Goal: Transaction & Acquisition: Purchase product/service

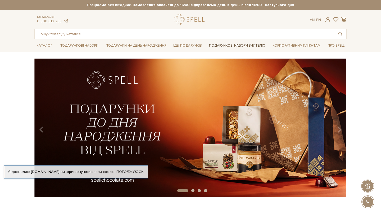
click at [242, 43] on link "Подарункові набори Вчителю" at bounding box center [237, 45] width 61 height 9
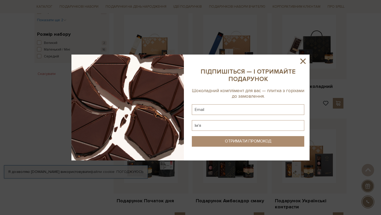
scroll to position [323, 0]
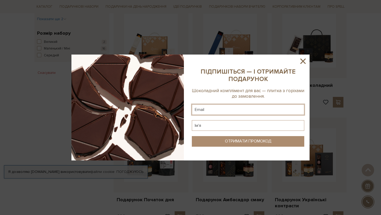
click at [218, 107] on input "text" at bounding box center [248, 109] width 113 height 11
type input "agarkova_elen@ukr.net"
click at [215, 126] on input "text" at bounding box center [248, 125] width 113 height 11
type input "J"
type input "Олена"
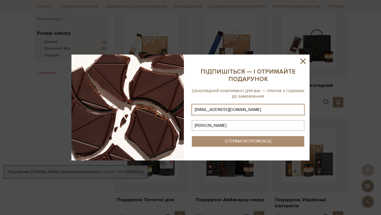
click at [230, 145] on button "ОТРИМАТИ ПРОМОКОД" at bounding box center [248, 141] width 113 height 11
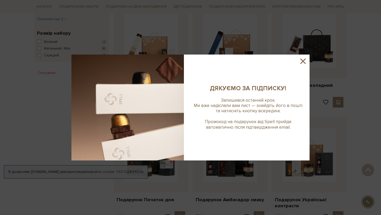
click at [305, 60] on icon at bounding box center [303, 61] width 5 height 5
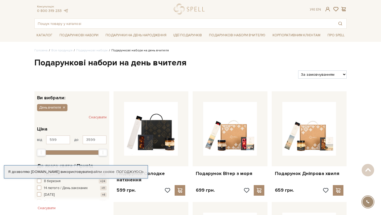
scroll to position [0, 0]
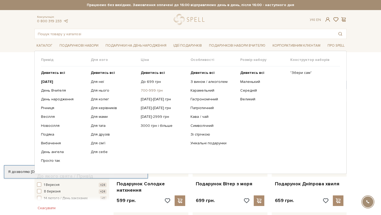
click at [146, 92] on link "700-999 грн" at bounding box center [164, 90] width 46 height 5
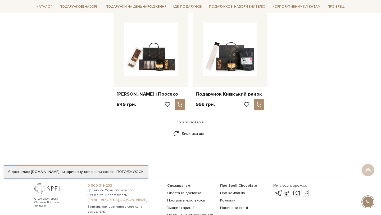
scroll to position [652, 0]
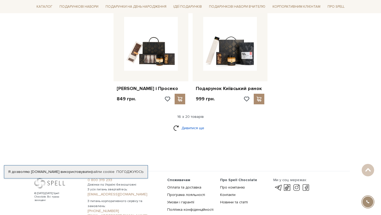
click at [182, 133] on link "Дивитися ще" at bounding box center [190, 127] width 34 height 9
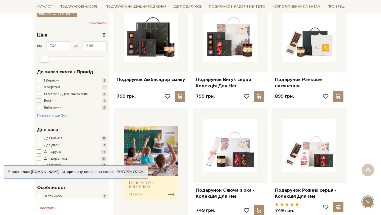
scroll to position [0, 0]
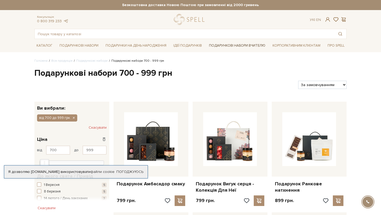
click at [257, 46] on link "Подарункові набори Вчителю" at bounding box center [237, 45] width 61 height 9
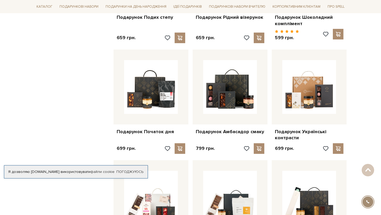
scroll to position [440, 0]
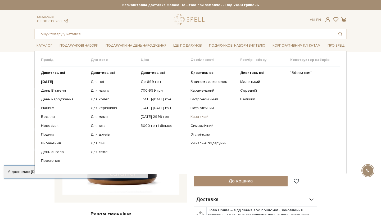
click at [204, 117] on link "Кава / чай" at bounding box center [214, 116] width 46 height 5
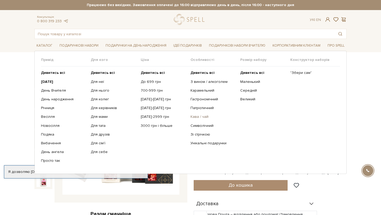
click at [200, 118] on link "Кава / чай" at bounding box center [214, 116] width 46 height 5
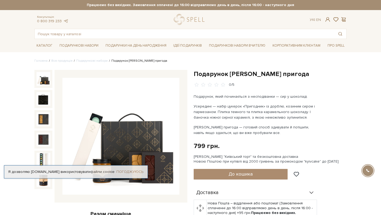
click at [126, 172] on link "Погоджуюсь" at bounding box center [130, 171] width 27 height 5
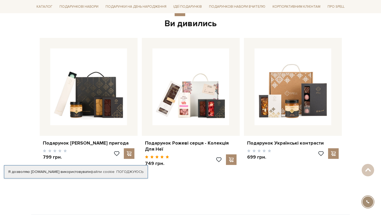
scroll to position [606, 0]
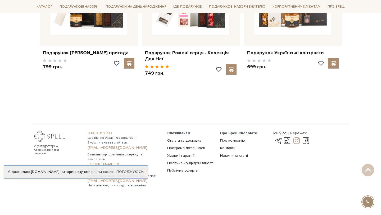
click at [296, 140] on link at bounding box center [296, 141] width 9 height 6
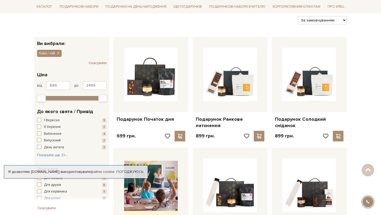
scroll to position [64, 0]
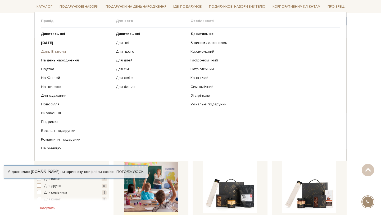
click at [58, 50] on link "День Вчителя" at bounding box center [76, 51] width 71 height 5
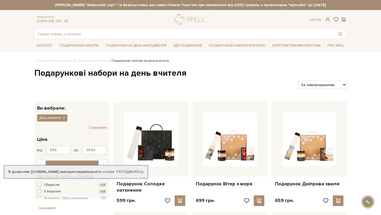
click at [228, 39] on div at bounding box center [190, 34] width 312 height 10
click at [228, 38] on input "text" at bounding box center [185, 34] width 300 height 10
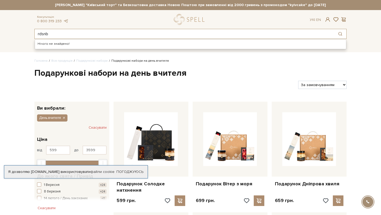
type input "rdsnb"
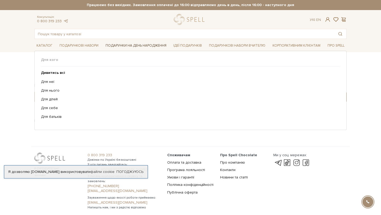
click at [125, 42] on link "Подарунки на День народження" at bounding box center [136, 46] width 65 height 8
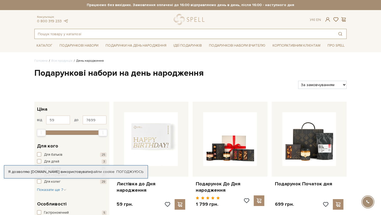
click at [125, 32] on input "text" at bounding box center [185, 34] width 300 height 10
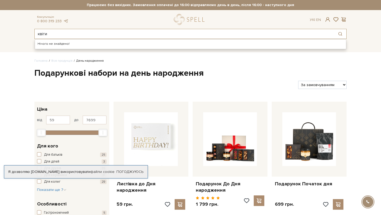
type input "квіти"
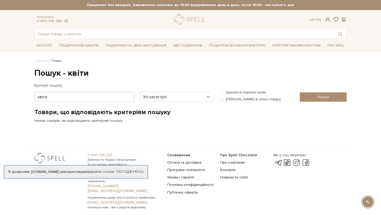
click at [25, 81] on body "Подарункові набори SALE Корпоративним клієнтам Доставка і оплата Консультація: …" at bounding box center [190, 107] width 381 height 215
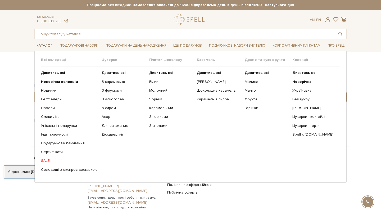
click at [45, 47] on link "Каталог" at bounding box center [44, 46] width 20 height 8
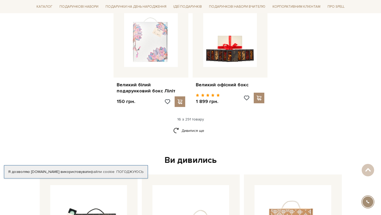
scroll to position [681, 0]
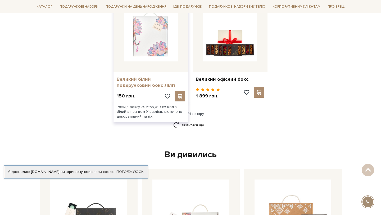
click at [147, 76] on link "Великий білий подарунковий бокс Ліліт" at bounding box center [151, 82] width 69 height 12
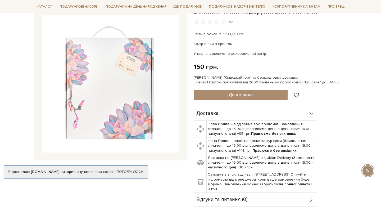
scroll to position [74, 0]
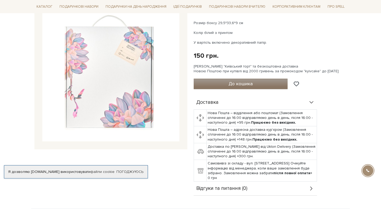
click at [231, 84] on span "До кошика" at bounding box center [241, 84] width 24 height 6
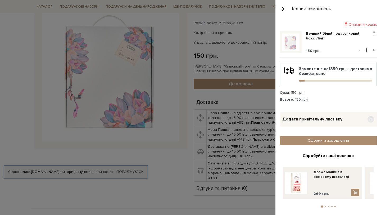
click at [374, 50] on button "+" at bounding box center [374, 50] width 6 height 8
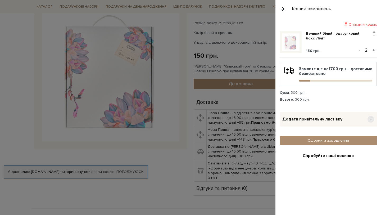
click at [374, 50] on button "+" at bounding box center [374, 50] width 6 height 8
click at [372, 118] on span "+" at bounding box center [371, 119] width 7 height 7
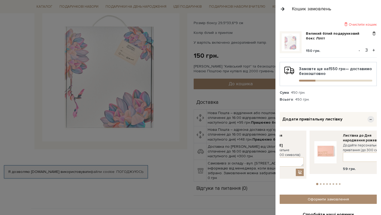
drag, startPoint x: 373, startPoint y: 155, endPoint x: 296, endPoint y: 164, distance: 76.8
click at [312, 164] on link at bounding box center [325, 152] width 26 height 38
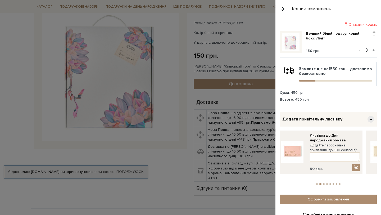
drag, startPoint x: 365, startPoint y: 151, endPoint x: 304, endPoint y: 160, distance: 62.4
click at [267, 22] on div at bounding box center [190, 107] width 381 height 215
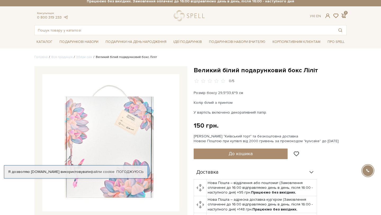
scroll to position [0, 0]
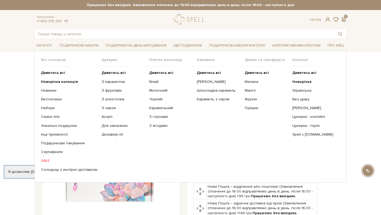
click at [43, 50] on li "Каталог Всі солодощі Дивитись всі Новинки" at bounding box center [44, 45] width 20 height 12
click at [43, 48] on link "Каталог" at bounding box center [44, 46] width 20 height 8
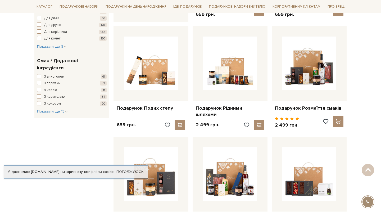
scroll to position [312, 0]
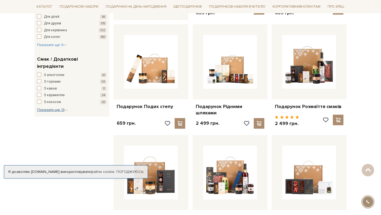
click at [47, 108] on span "Показати ще 13" at bounding box center [52, 110] width 31 height 5
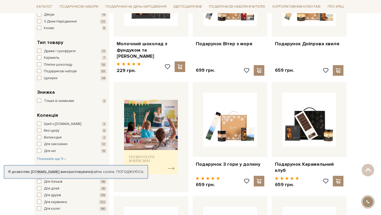
scroll to position [139, 0]
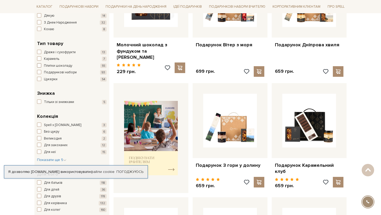
click at [38, 65] on span "button" at bounding box center [39, 65] width 4 height 4
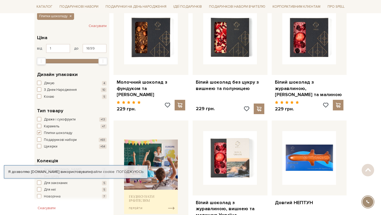
scroll to position [134, 0]
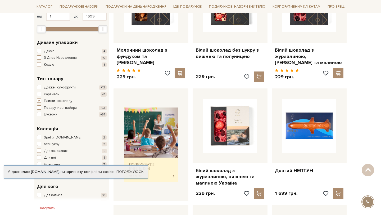
click at [39, 115] on span "button" at bounding box center [39, 114] width 4 height 4
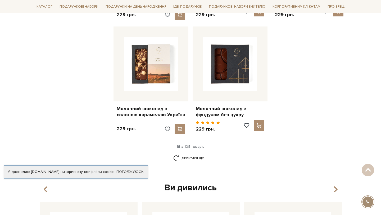
scroll to position [663, 0]
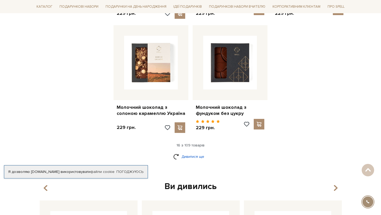
click at [185, 158] on link "Дивитися ще" at bounding box center [190, 156] width 34 height 9
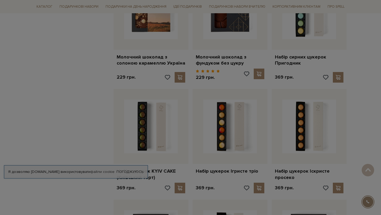
scroll to position [727, 0]
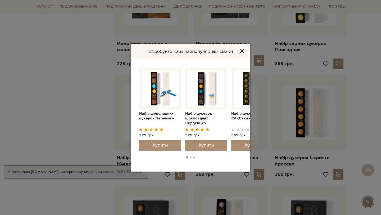
click at [242, 48] on icon "Close" at bounding box center [241, 50] width 5 height 5
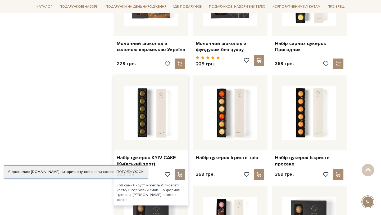
click at [181, 174] on span at bounding box center [180, 174] width 7 height 5
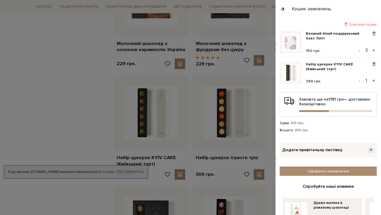
click at [373, 80] on button "+" at bounding box center [374, 81] width 6 height 8
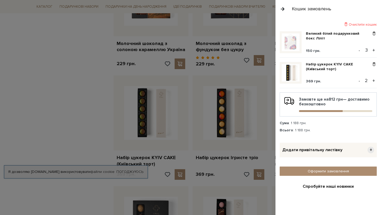
click at [375, 80] on button "+" at bounding box center [374, 81] width 6 height 8
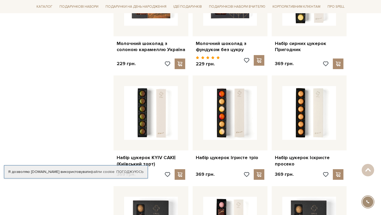
click at [261, 34] on div at bounding box center [190, 107] width 381 height 215
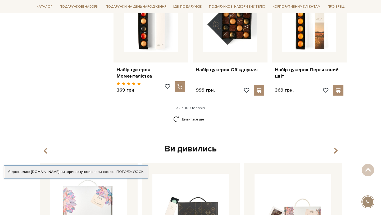
scroll to position [1280, 0]
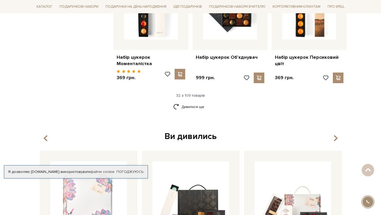
click at [188, 109] on div "Дивитися ще" at bounding box center [190, 110] width 317 height 16
click at [188, 105] on link "Дивитися ще" at bounding box center [190, 106] width 34 height 9
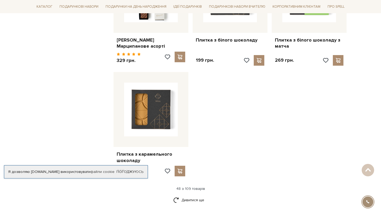
scroll to position [1890, 0]
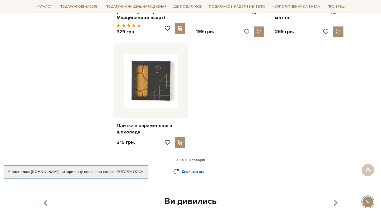
click at [196, 169] on link "Дивитися ще" at bounding box center [190, 171] width 34 height 9
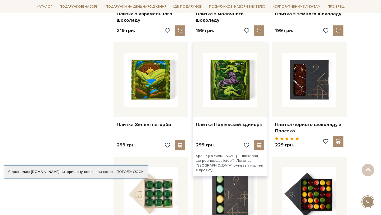
scroll to position [2008, 0]
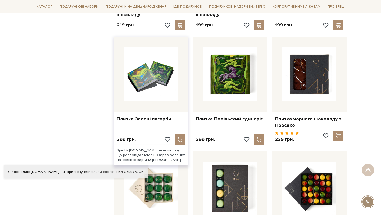
click at [159, 76] on img at bounding box center [151, 74] width 54 height 54
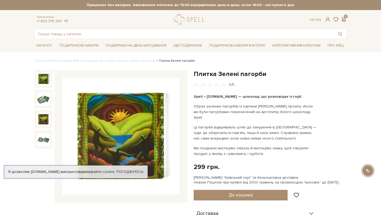
click at [38, 114] on img at bounding box center [44, 119] width 14 height 14
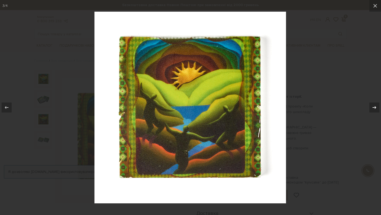
click at [375, 109] on icon at bounding box center [375, 107] width 6 height 6
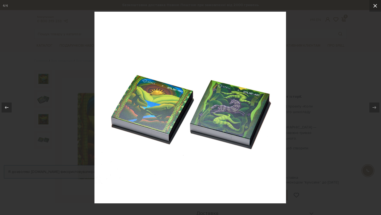
click at [374, 9] on button at bounding box center [376, 6] width 12 height 12
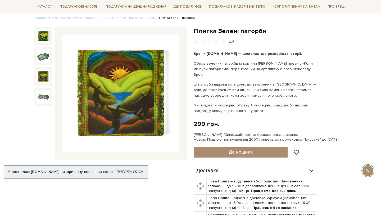
scroll to position [44, 0]
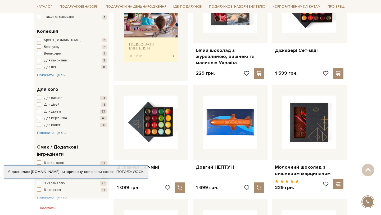
scroll to position [194, 0]
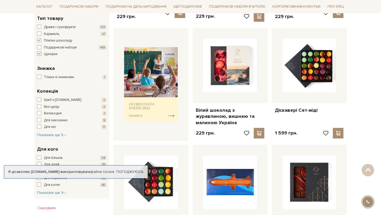
click at [40, 53] on span "button" at bounding box center [39, 54] width 4 height 4
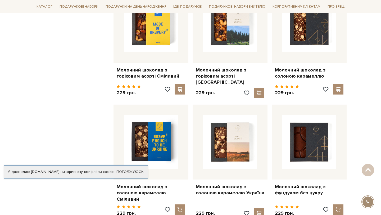
scroll to position [470, 0]
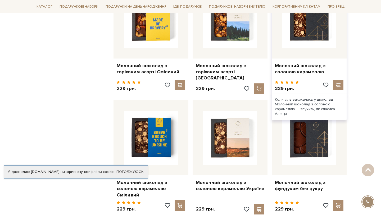
click at [339, 76] on div "Молочний шоколад з солоною карамеллю" at bounding box center [309, 68] width 75 height 19
click at [339, 80] on div at bounding box center [338, 85] width 11 height 11
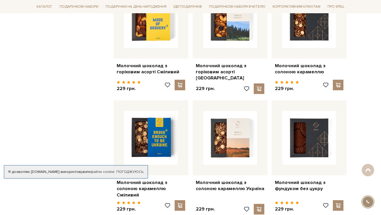
click at [266, 60] on div at bounding box center [190, 107] width 381 height 215
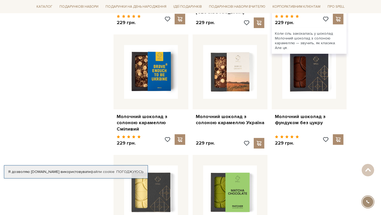
scroll to position [546, 0]
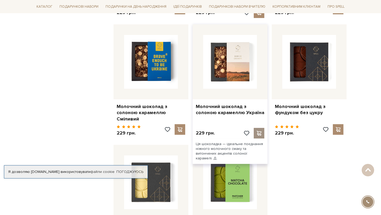
click at [261, 131] on span at bounding box center [259, 133] width 7 height 5
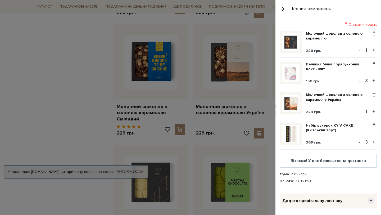
click at [373, 112] on button "+" at bounding box center [374, 112] width 6 height 8
click at [373, 32] on span at bounding box center [375, 33] width 6 height 5
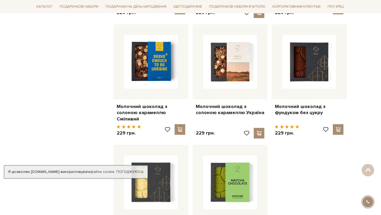
click at [84, 72] on div at bounding box center [190, 107] width 381 height 215
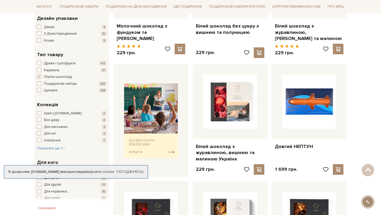
scroll to position [157, 0]
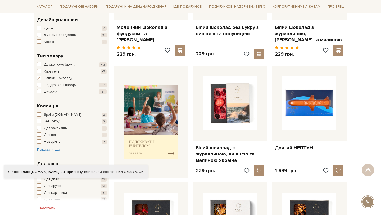
click at [38, 79] on span "button" at bounding box center [39, 78] width 4 height 4
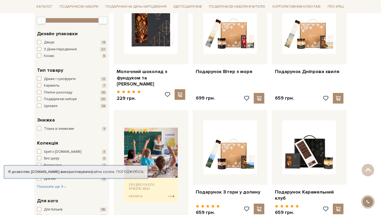
scroll to position [113, 0]
click at [51, 78] on span "Драже і сухофрукти" at bounding box center [60, 78] width 32 height 5
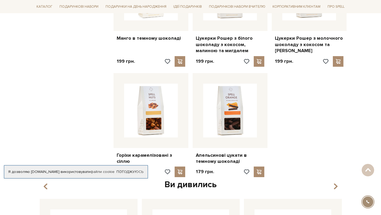
scroll to position [498, 0]
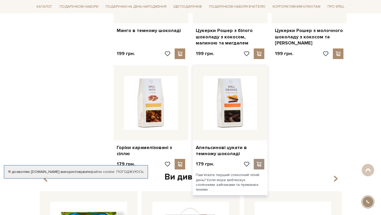
click at [260, 163] on span at bounding box center [259, 164] width 7 height 5
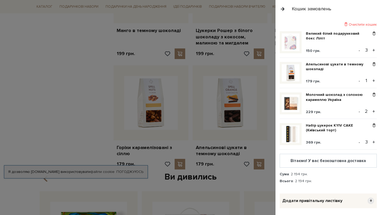
click at [375, 79] on button "+" at bounding box center [374, 81] width 6 height 8
click at [374, 79] on button "+" at bounding box center [374, 81] width 6 height 8
click at [375, 110] on button "+" at bounding box center [374, 112] width 6 height 8
click at [354, 27] on div "Очистити кошик Великий білий подарунковий бокс Ліліт 150 грн. - 3 + Апельсинові…" at bounding box center [328, 218] width 97 height 392
click at [354, 22] on div "Очистити кошик" at bounding box center [328, 24] width 97 height 5
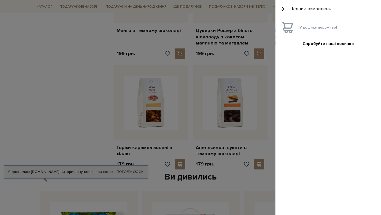
click at [90, 69] on div at bounding box center [190, 107] width 381 height 215
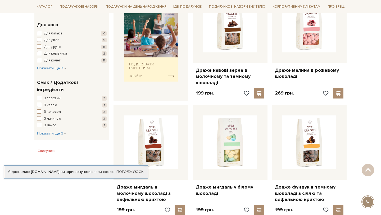
scroll to position [0, 0]
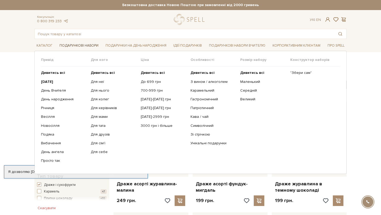
click at [91, 46] on link "Подарункові набори" at bounding box center [78, 46] width 43 height 8
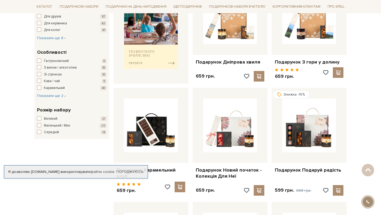
scroll to position [235, 0]
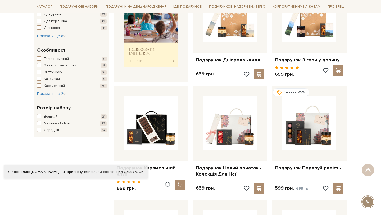
click at [40, 115] on span "button" at bounding box center [39, 116] width 4 height 4
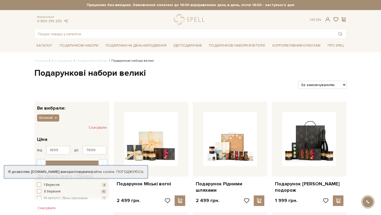
click at [319, 86] on select "За замовчуванням За Ціною (зростання) За Ціною (зменшення) Новинки За популярні…" at bounding box center [322, 85] width 48 height 8
select select "https://spellchocolate.com/our-productions/podarunkovi-box/big?sort=p.price&ord…"
click at [298, 81] on select "За замовчуванням За Ціною (зростання) За Ціною (зменшення) Новинки За популярні…" at bounding box center [322, 85] width 48 height 8
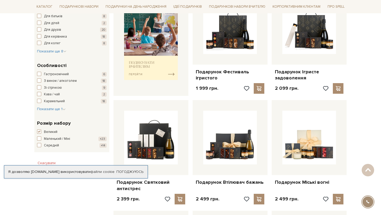
scroll to position [228, 0]
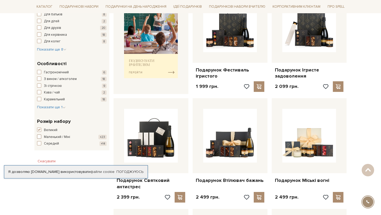
click at [43, 136] on button "Маленький / Міні +23" at bounding box center [72, 137] width 70 height 5
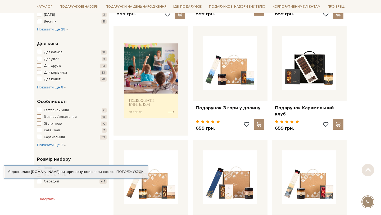
scroll to position [278, 0]
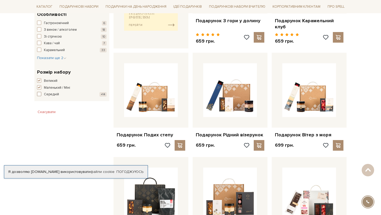
click at [40, 95] on span "button" at bounding box center [39, 94] width 4 height 4
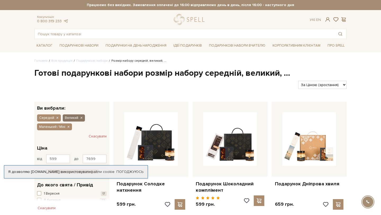
click at [82, 116] on icon "button" at bounding box center [81, 118] width 3 height 5
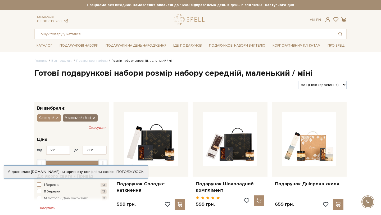
click at [95, 118] on icon "button" at bounding box center [93, 118] width 3 height 5
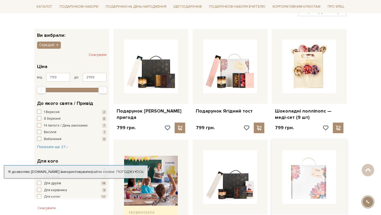
scroll to position [72, 0]
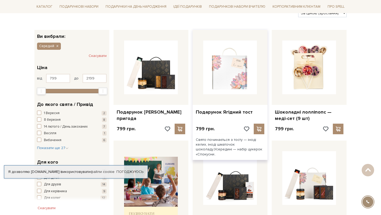
click at [222, 65] on img at bounding box center [230, 68] width 54 height 54
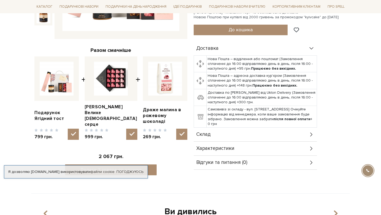
scroll to position [164, 0]
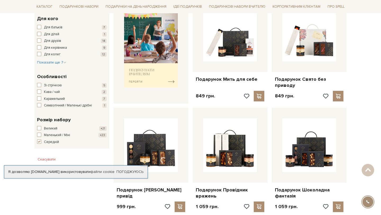
scroll to position [216, 0]
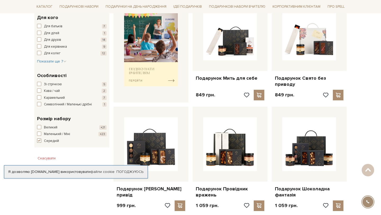
click at [41, 143] on span "button" at bounding box center [39, 141] width 4 height 4
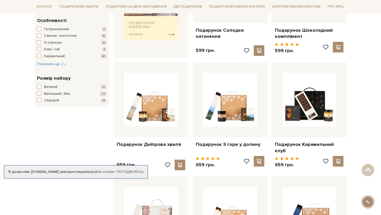
scroll to position [269, 0]
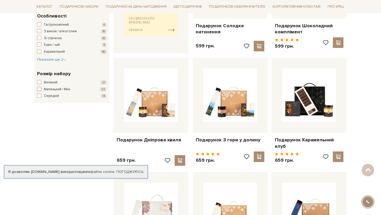
click at [41, 87] on span "button" at bounding box center [39, 89] width 4 height 4
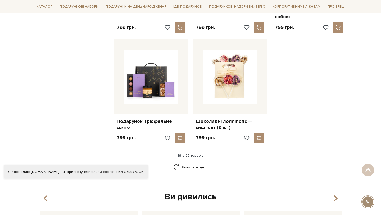
scroll to position [623, 0]
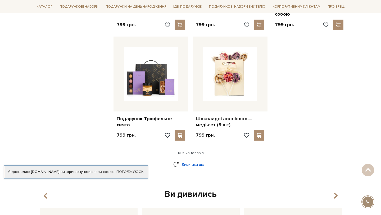
click at [203, 160] on link "Дивитися ще" at bounding box center [190, 164] width 34 height 9
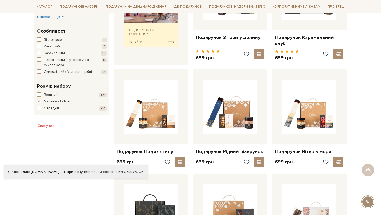
scroll to position [288, 0]
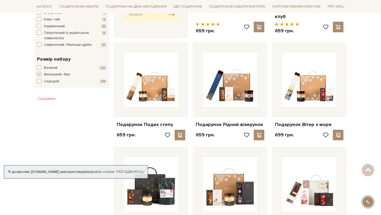
click at [40, 76] on span "button" at bounding box center [39, 74] width 4 height 4
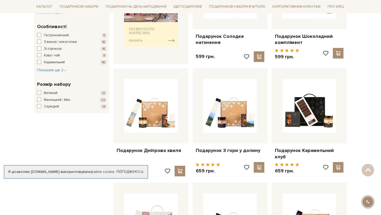
scroll to position [274, 0]
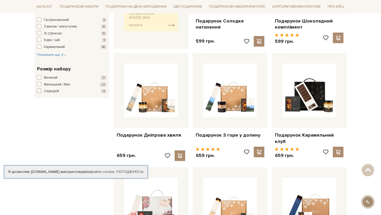
click at [40, 90] on span "button" at bounding box center [39, 91] width 4 height 4
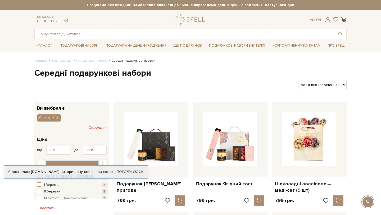
click at [342, 19] on span at bounding box center [344, 20] width 6 height 6
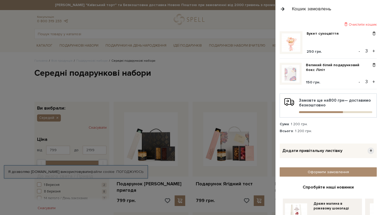
click at [376, 51] on button "+" at bounding box center [374, 51] width 6 height 8
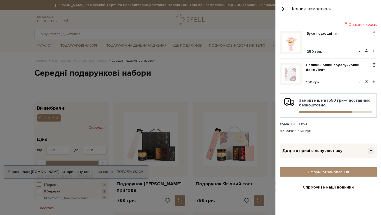
click at [375, 51] on button "+" at bounding box center [374, 51] width 6 height 8
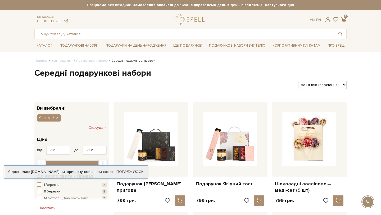
click at [48, 48] on div at bounding box center [190, 107] width 381 height 215
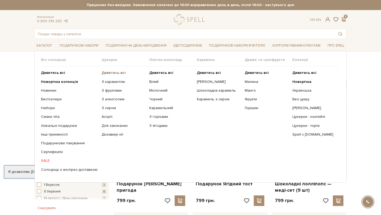
click at [105, 74] on b "Дивитись всі" at bounding box center [114, 72] width 24 height 5
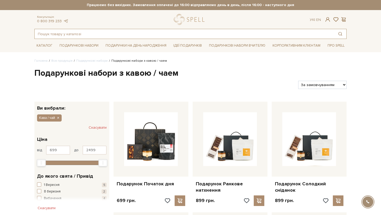
click at [124, 36] on input "text" at bounding box center [185, 34] width 300 height 10
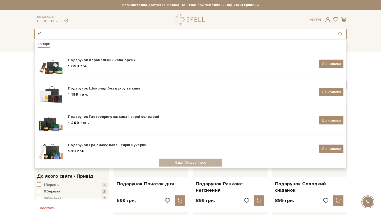
type input "r"
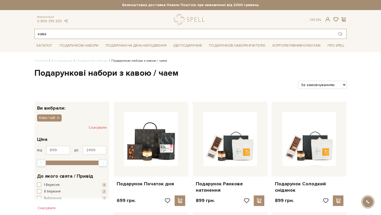
type input "кава"
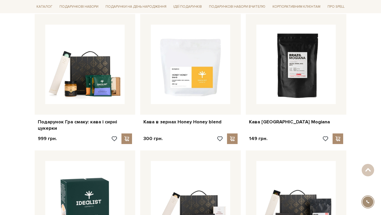
scroll to position [242, 0]
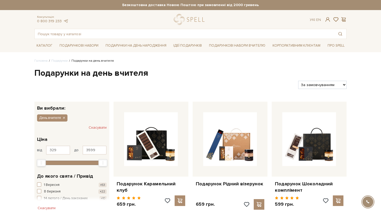
click at [329, 86] on select "За замовчуванням За Ціною (зростання) За Ціною (зменшення) Новинки За популярні…" at bounding box center [322, 85] width 48 height 8
select select "https://spellchocolate.com/podarunki/teachers-day?sort=p.price&order=ASC"
click at [298, 81] on select "За замовчуванням За Ціною (зростання) За Ціною (зменшення) Новинки За популярні…" at bounding box center [322, 85] width 48 height 8
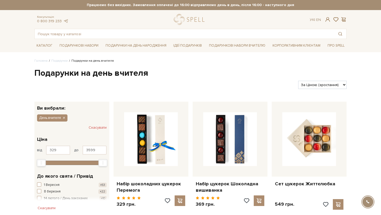
click at [322, 83] on select "За замовчуванням За Ціною (зростання) За Ціною (зменшення) Новинки За популярні…" at bounding box center [322, 85] width 48 height 8
select select "https://spellchocolate.com/podarunki/teachers-day?sort=p.price&order=DESC"
click at [298, 81] on select "За замовчуванням За Ціною (зростання) За Ціною (зменшення) Новинки За популярні…" at bounding box center [322, 85] width 48 height 8
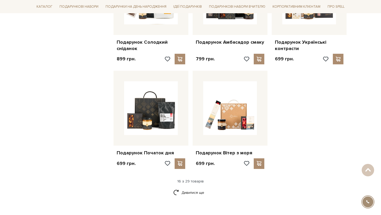
scroll to position [615, 0]
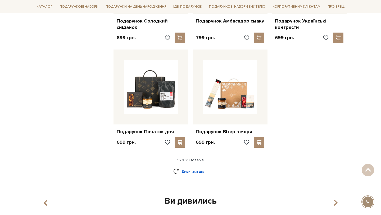
click at [190, 173] on link "Дивитися ще" at bounding box center [190, 171] width 34 height 9
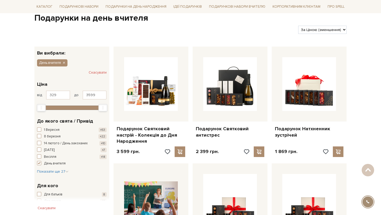
scroll to position [55, 0]
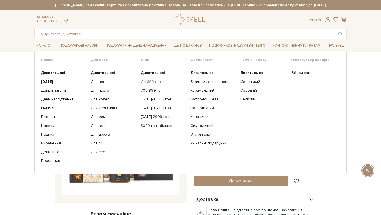
click at [149, 83] on link "До 699 грн" at bounding box center [164, 81] width 46 height 5
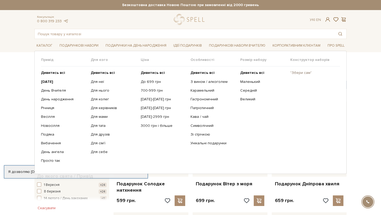
click at [306, 73] on link ""Збери сам"" at bounding box center [314, 72] width 46 height 5
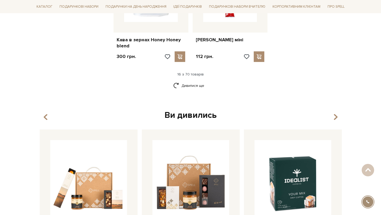
scroll to position [753, 0]
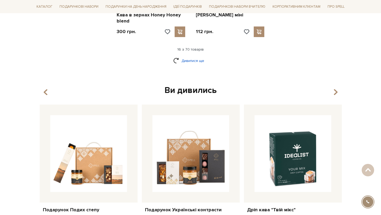
click at [198, 56] on link "Дивитися ще" at bounding box center [190, 60] width 34 height 9
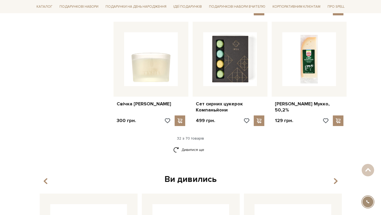
scroll to position [1233, 0]
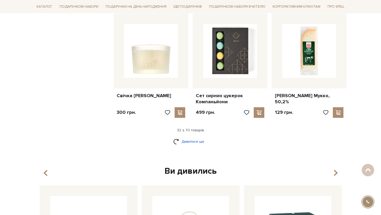
click at [196, 137] on link "Дивитися ще" at bounding box center [190, 141] width 34 height 9
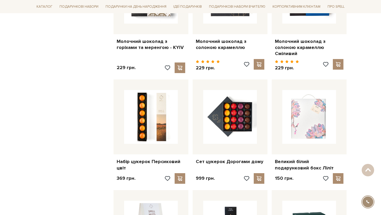
scroll to position [1542, 0]
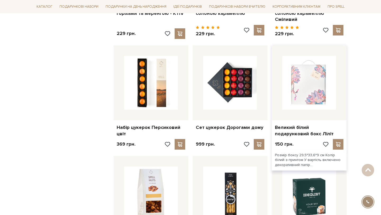
click at [305, 86] on img at bounding box center [310, 83] width 54 height 54
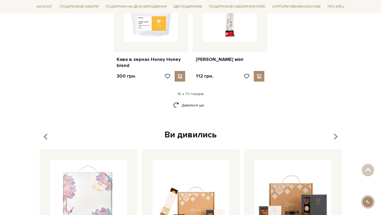
scroll to position [711, 0]
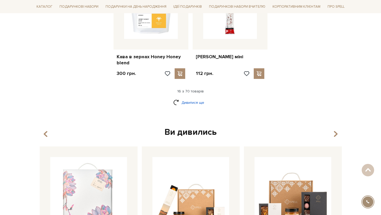
click at [185, 98] on link "Дивитися ще" at bounding box center [190, 102] width 34 height 9
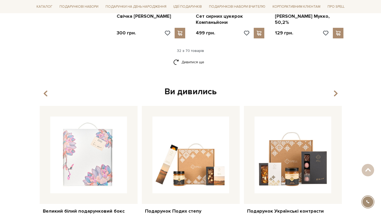
scroll to position [1287, 0]
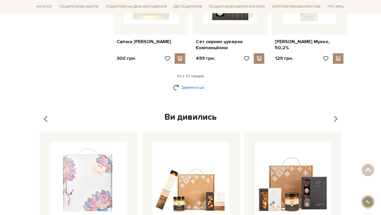
click at [199, 83] on link "Дивитися ще" at bounding box center [190, 87] width 34 height 9
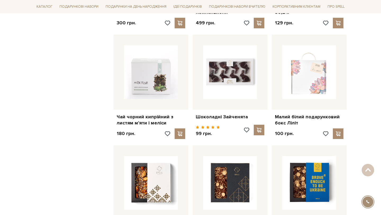
scroll to position [1351, 0]
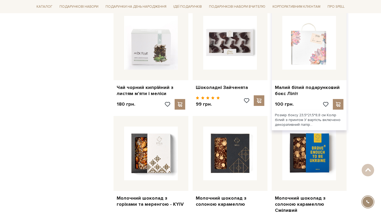
click at [304, 52] on img at bounding box center [310, 43] width 54 height 54
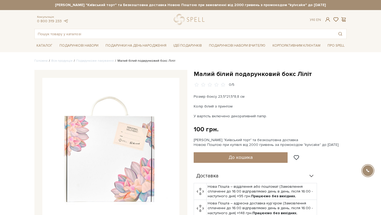
click at [89, 61] on link "Подарункове пакування" at bounding box center [95, 61] width 38 height 4
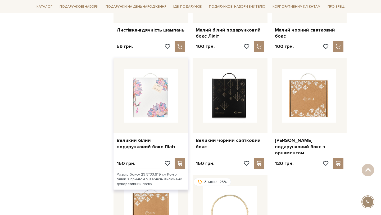
scroll to position [490, 0]
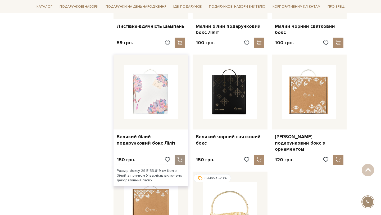
click at [181, 157] on span at bounding box center [180, 159] width 7 height 5
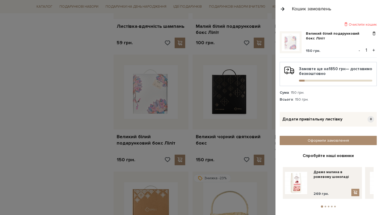
click at [375, 49] on button "+" at bounding box center [374, 50] width 6 height 8
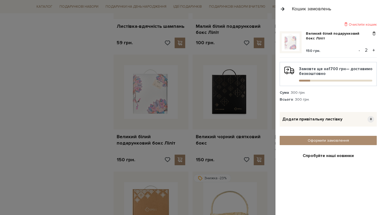
click at [375, 49] on button "+" at bounding box center [374, 50] width 6 height 8
click at [88, 72] on div at bounding box center [190, 107] width 381 height 215
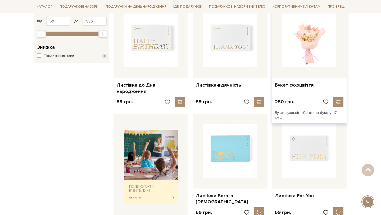
scroll to position [96, 0]
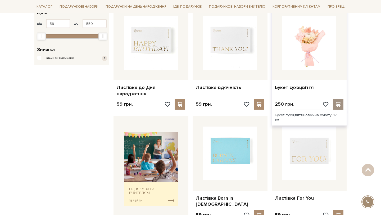
click at [338, 102] on span at bounding box center [338, 104] width 7 height 5
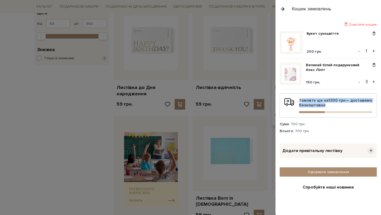
click at [338, 98] on div "Замовте ще на 1300 грн — доставимо безкоштовно" at bounding box center [328, 105] width 88 height 15
click at [372, 51] on button "+" at bounding box center [374, 51] width 6 height 8
click at [374, 51] on button "+" at bounding box center [374, 51] width 6 height 8
click at [87, 106] on div at bounding box center [190, 107] width 381 height 215
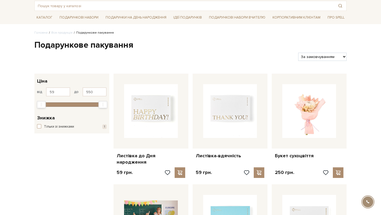
scroll to position [29, 0]
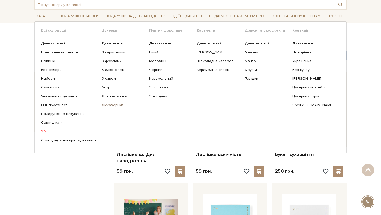
click at [114, 105] on link "Діскавері кіт" at bounding box center [124, 105] width 44 height 5
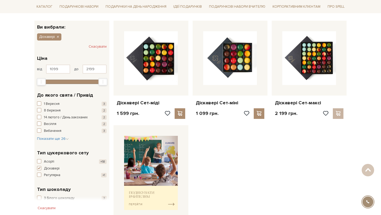
scroll to position [79, 0]
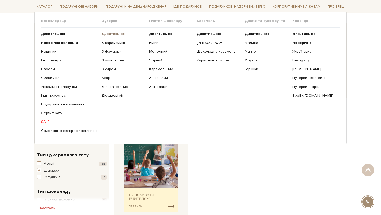
click at [110, 35] on b "Дивитись всі" at bounding box center [114, 34] width 24 height 5
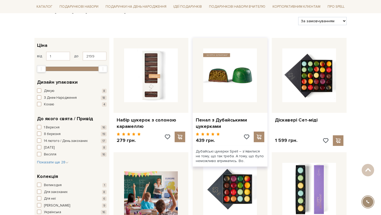
scroll to position [65, 0]
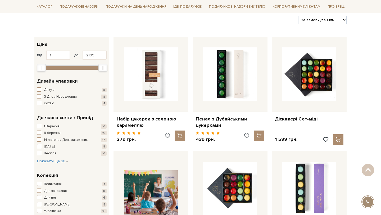
click at [309, 23] on select "За замовчуванням За Ціною (зростання) За Ціною (зменшення) Новинки За популярні…" at bounding box center [322, 20] width 48 height 8
select select "https://spellchocolate.com/our-productions/seti-cukerok/?sort=p.price&order=DESC"
click at [298, 16] on select "За замовчуванням За Ціною (зростання) За Ціною (зменшення) Новинки За популярні…" at bounding box center [322, 20] width 48 height 8
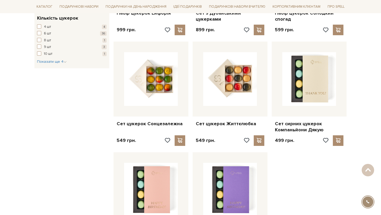
scroll to position [492, 0]
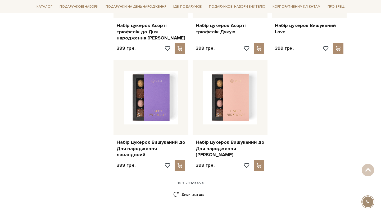
scroll to position [624, 0]
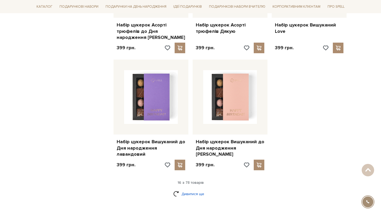
click at [192, 189] on link "Дивитися ще" at bounding box center [190, 193] width 34 height 9
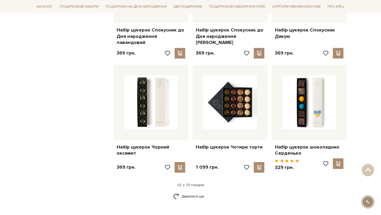
scroll to position [1193, 0]
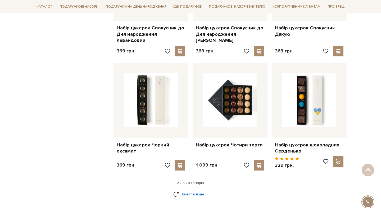
click at [189, 190] on link "Дивитися ще" at bounding box center [190, 194] width 34 height 9
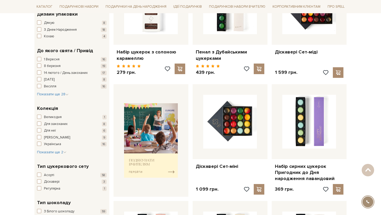
scroll to position [28, 0]
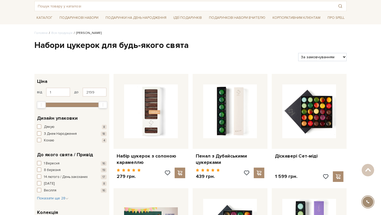
click at [325, 60] on select "За замовчуванням За Ціною (зростання) За Ціною (зменшення) Новинки За популярні…" at bounding box center [322, 57] width 48 height 8
select select "https://spellchocolate.com/our-productions/seti-cukerok/?sort=p.price&order=ASC"
click at [298, 53] on select "За замовчуванням За Ціною (зростання) За Ціною (зменшення) Новинки За популярні…" at bounding box center [322, 57] width 48 height 8
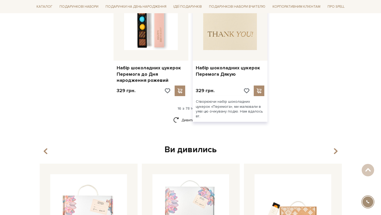
scroll to position [696, 0]
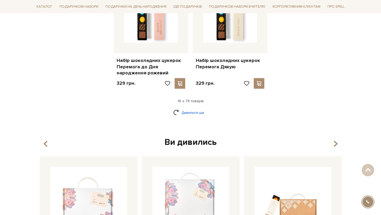
click at [187, 113] on link "Дивитися ще" at bounding box center [190, 112] width 34 height 9
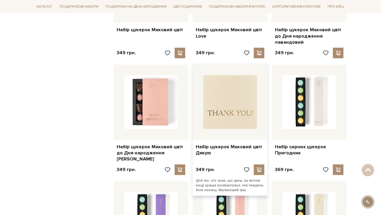
scroll to position [847, 0]
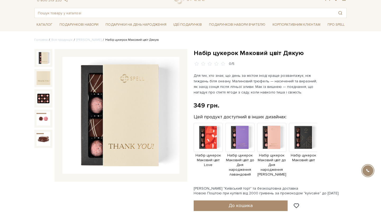
scroll to position [41, 0]
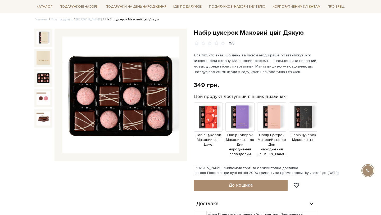
click at [41, 75] on img at bounding box center [44, 78] width 14 height 14
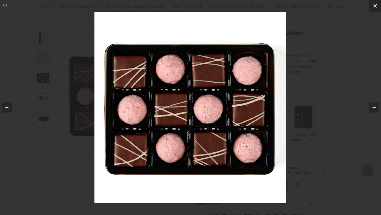
click at [378, 9] on button at bounding box center [376, 6] width 12 height 12
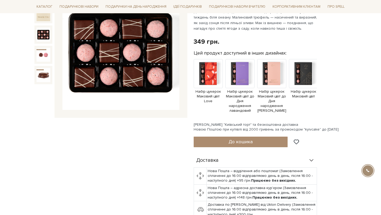
scroll to position [84, 0]
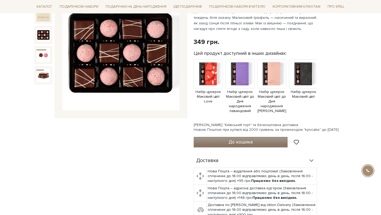
click at [236, 139] on span "До кошика" at bounding box center [241, 142] width 24 height 6
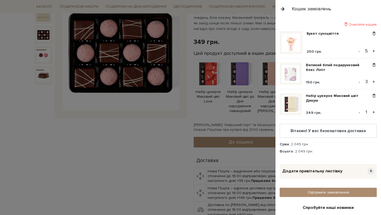
click at [374, 112] on button "+" at bounding box center [374, 112] width 6 height 8
click at [374, 111] on button "+" at bounding box center [374, 112] width 6 height 8
click at [374, 65] on span at bounding box center [375, 65] width 6 height 5
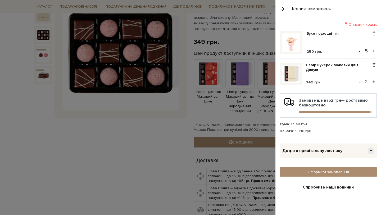
click at [150, 121] on div at bounding box center [190, 107] width 381 height 215
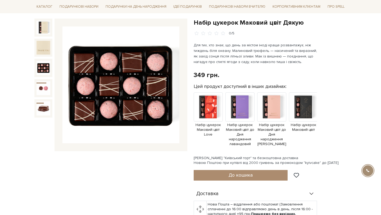
scroll to position [0, 0]
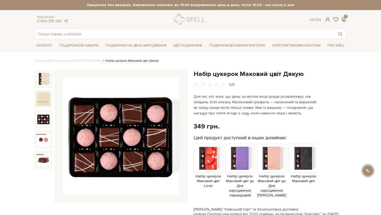
click at [283, 130] on div "349 грн. Оплата частинами:" at bounding box center [270, 126] width 153 height 8
click at [343, 17] on span at bounding box center [344, 20] width 6 height 6
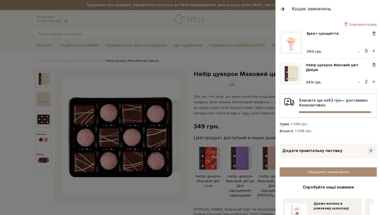
click at [375, 81] on button "+" at bounding box center [374, 82] width 6 height 8
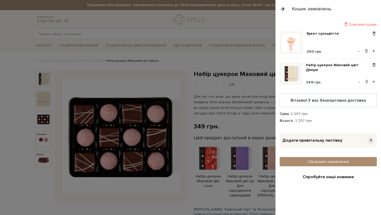
click at [375, 81] on button "+" at bounding box center [374, 82] width 6 height 8
click at [81, 40] on div at bounding box center [190, 107] width 381 height 215
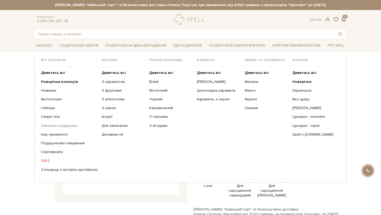
click at [56, 127] on link "Унікальні подарунки" at bounding box center [69, 125] width 57 height 5
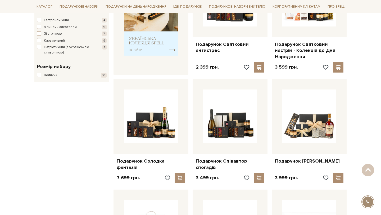
scroll to position [231, 0]
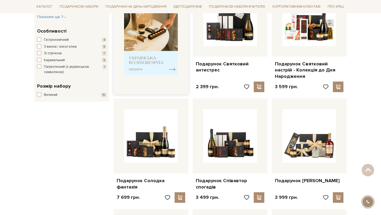
click at [119, 58] on div at bounding box center [151, 38] width 75 height 113
click at [141, 60] on img at bounding box center [151, 38] width 54 height 74
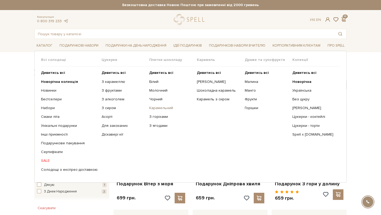
click at [158, 106] on link "Карамельний" at bounding box center [171, 108] width 44 height 5
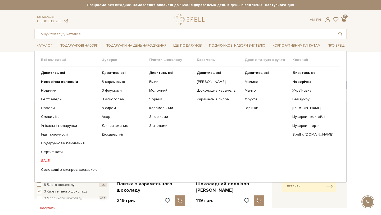
click at [160, 62] on span "Плитки шоколаду" at bounding box center [173, 59] width 48 height 5
drag, startPoint x: 160, startPoint y: 61, endPoint x: 160, endPoint y: 66, distance: 4.8
click at [160, 61] on span "Плитки шоколаду" at bounding box center [173, 59] width 48 height 5
click at [160, 72] on b "Дивитись всі" at bounding box center [161, 72] width 24 height 5
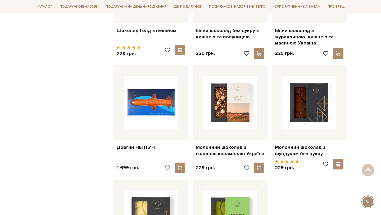
scroll to position [522, 0]
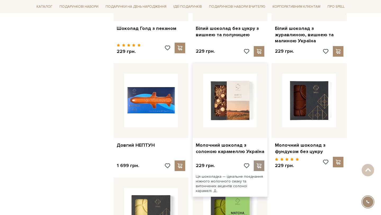
click at [259, 163] on span at bounding box center [259, 165] width 7 height 5
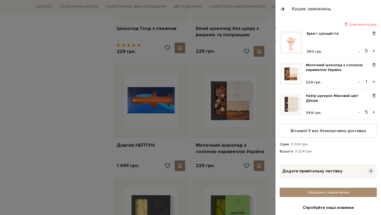
click at [374, 82] on button "+" at bounding box center [374, 82] width 6 height 8
click at [374, 81] on button "+" at bounding box center [374, 82] width 6 height 8
click at [359, 21] on div "Очистити кошик Букет сухоцвіття 250 грн. - 5 + Молочний шоколад з солоною карам…" at bounding box center [329, 116] width 106 height 197
click at [357, 25] on div "Очистити кошик" at bounding box center [328, 24] width 97 height 5
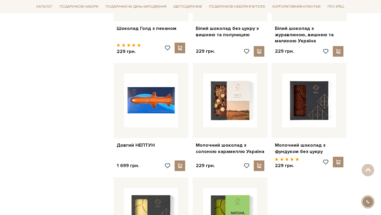
click at [60, 48] on div at bounding box center [190, 107] width 381 height 215
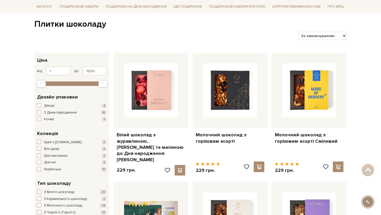
scroll to position [0, 0]
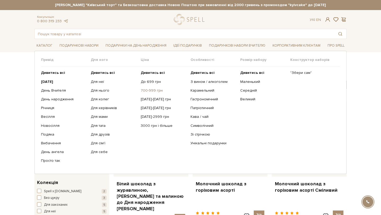
click at [149, 90] on link "700-999 грн" at bounding box center [164, 90] width 46 height 5
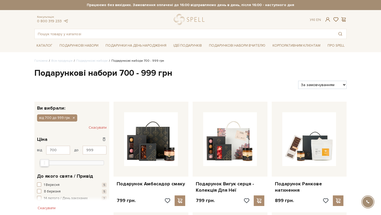
click at [303, 88] on select "За замовчуванням За Ціною (зростання) За Ціною (зменшення) Новинки За популярні…" at bounding box center [322, 85] width 48 height 8
select select "https://spellchocolate.com/our-productions/podarunkovi-box/700-999?sort=p.price…"
click at [298, 81] on select "За замовчуванням За Ціною (зростання) За Ціною (зменшення) Новинки За популярні…" at bounding box center [322, 85] width 48 height 8
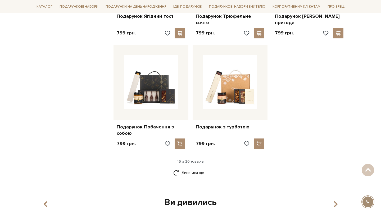
scroll to position [612, 0]
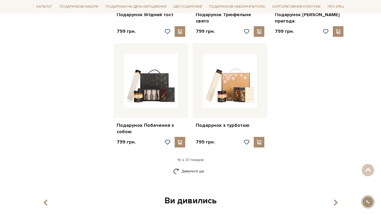
click at [187, 167] on link "Дивитися ще" at bounding box center [190, 171] width 34 height 9
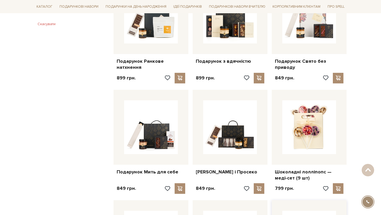
scroll to position [0, 0]
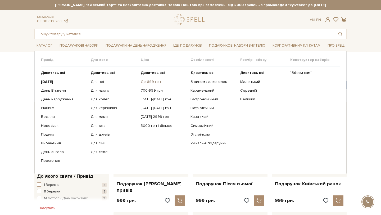
click at [150, 83] on link "До 699 грн" at bounding box center [164, 81] width 46 height 5
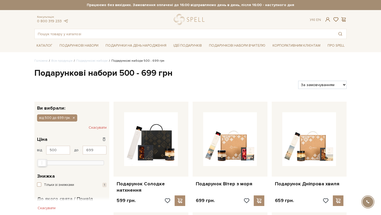
click at [326, 86] on select "За замовчуванням За Ціною (зростання) За Ціною (зменшення) Новинки За популярні…" at bounding box center [322, 85] width 48 height 8
select select "[URL][DOMAIN_NAME]"
click at [298, 81] on select "За замовчуванням За Ціною (зростання) За Ціною (зменшення) Новинки За популярні…" at bounding box center [322, 85] width 48 height 8
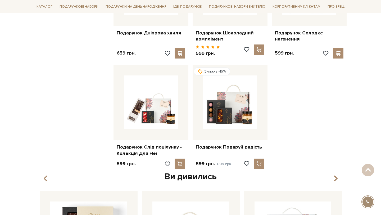
scroll to position [486, 0]
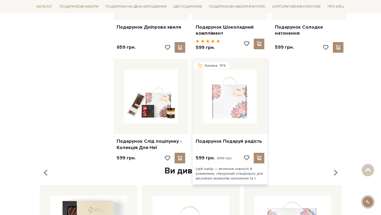
click at [232, 102] on img at bounding box center [230, 97] width 54 height 54
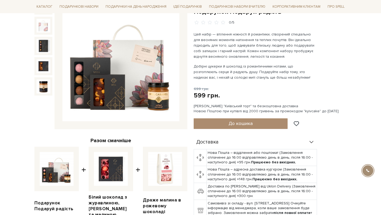
scroll to position [67, 0]
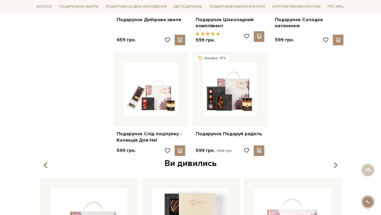
scroll to position [494, 0]
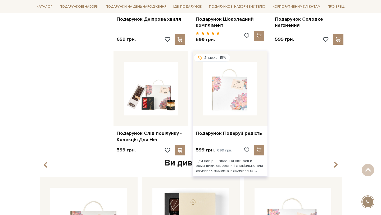
click at [231, 106] on img at bounding box center [230, 89] width 54 height 54
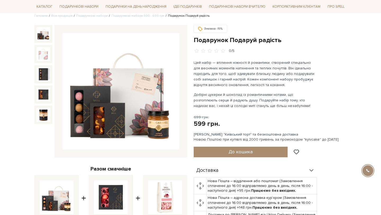
scroll to position [49, 0]
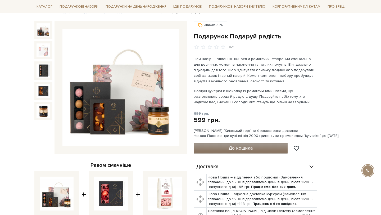
click at [236, 147] on span "До кошика" at bounding box center [241, 148] width 24 height 6
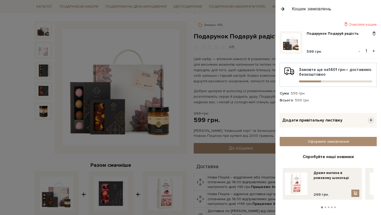
click at [373, 51] on button "+" at bounding box center [374, 51] width 6 height 8
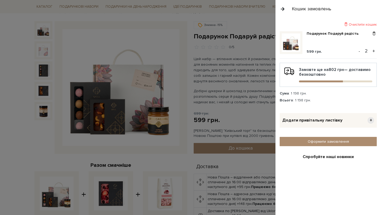
click at [373, 51] on button "+" at bounding box center [374, 51] width 6 height 8
click at [48, 6] on div at bounding box center [190, 107] width 381 height 215
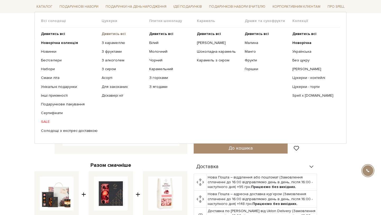
click at [114, 33] on b "Дивитись всі" at bounding box center [114, 34] width 24 height 5
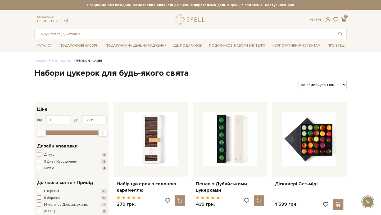
click at [315, 84] on select "За замовчуванням За Ціною (зростання) За Ціною (зменшення) Новинки За популярні…" at bounding box center [322, 85] width 48 height 8
select select "[URL][DOMAIN_NAME]"
click at [298, 81] on select "За замовчуванням За Ціною (зростання) За Ціною (зменшення) Новинки За популярні…" at bounding box center [322, 85] width 48 height 8
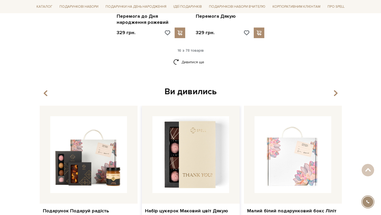
scroll to position [763, 0]
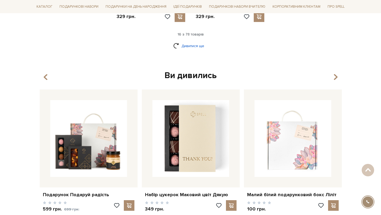
click at [191, 44] on link "Дивитися ще" at bounding box center [190, 45] width 34 height 9
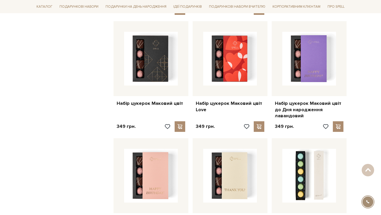
scroll to position [773, 0]
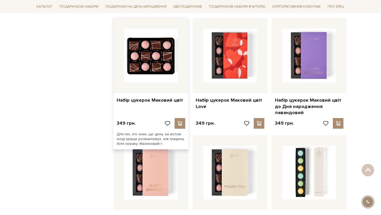
click at [145, 51] on img at bounding box center [151, 56] width 54 height 54
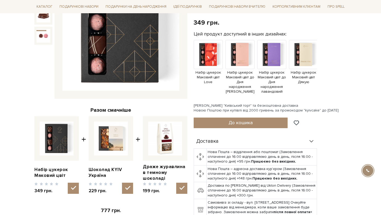
scroll to position [104, 0]
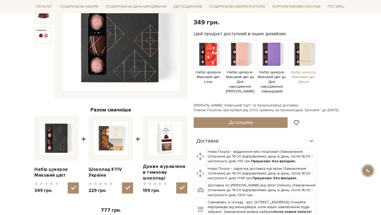
click at [303, 51] on img at bounding box center [303, 54] width 29 height 29
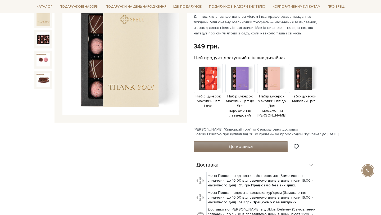
scroll to position [81, 0]
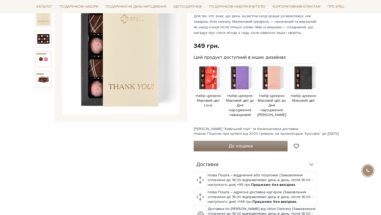
click at [238, 143] on span "До кошика" at bounding box center [241, 146] width 24 height 6
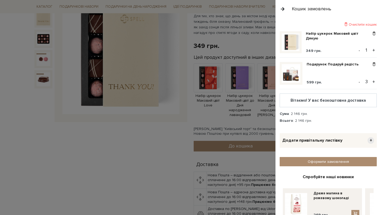
click at [374, 50] on button "+" at bounding box center [374, 50] width 6 height 8
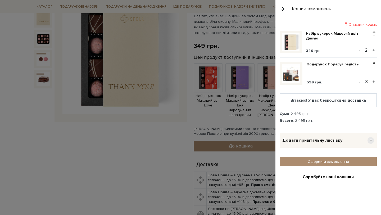
click at [104, 141] on div at bounding box center [190, 107] width 381 height 215
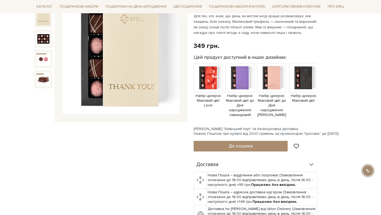
scroll to position [0, 0]
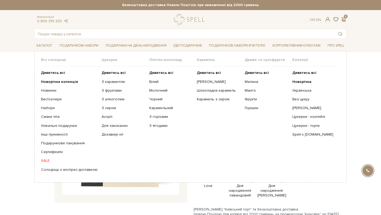
click at [247, 70] on ul "Дивитись всі Малина Манго Фрукти Горішки" at bounding box center [269, 120] width 48 height 109
click at [249, 73] on b "Дивитись всі" at bounding box center [257, 72] width 24 height 5
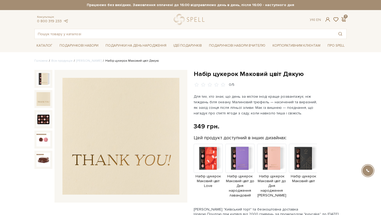
click at [46, 100] on img at bounding box center [44, 99] width 14 height 14
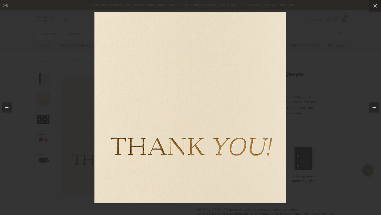
click at [43, 157] on div at bounding box center [190, 107] width 381 height 215
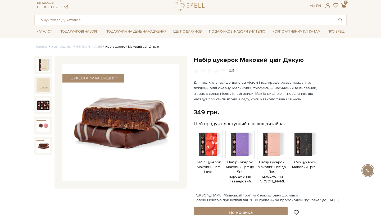
scroll to position [30, 0]
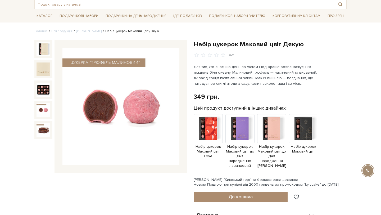
click at [42, 110] on img at bounding box center [44, 110] width 14 height 14
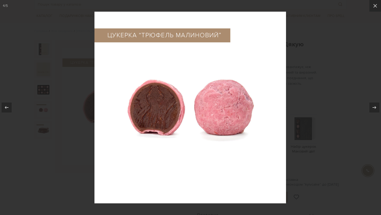
click at [39, 129] on div at bounding box center [190, 107] width 381 height 215
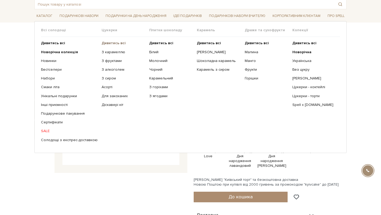
click at [112, 44] on b "Дивитись всі" at bounding box center [114, 43] width 24 height 5
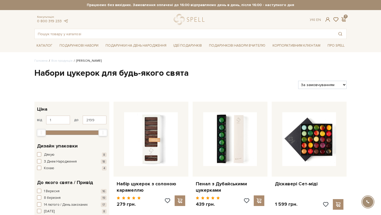
click at [306, 84] on select "За замовчуванням За Ціною (зростання) За Ціною (зменшення) Новинки За популярні…" at bounding box center [322, 85] width 48 height 8
select select "[URL][DOMAIN_NAME]"
click at [298, 81] on select "За замовчуванням За Ціною (зростання) За Ціною (зменшення) Новинки За популярні…" at bounding box center [322, 85] width 48 height 8
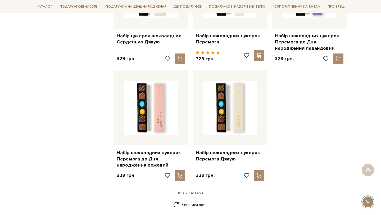
scroll to position [623, 0]
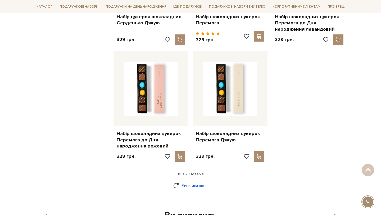
click at [191, 185] on link "Дивитися ще" at bounding box center [190, 185] width 34 height 9
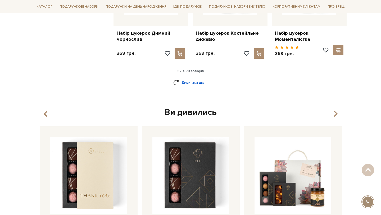
scroll to position [1309, 0]
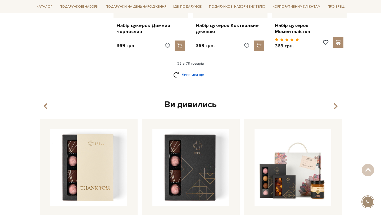
click at [188, 70] on link "Дивитися ще" at bounding box center [190, 74] width 34 height 9
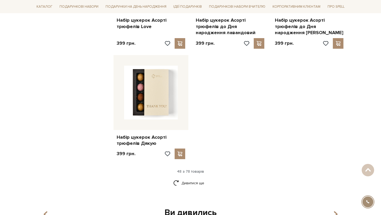
scroll to position [1889, 0]
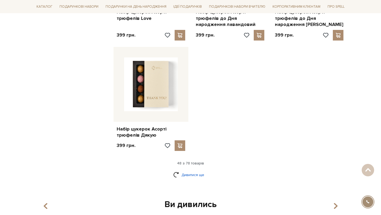
click at [185, 170] on link "Дивитися ще" at bounding box center [190, 174] width 34 height 9
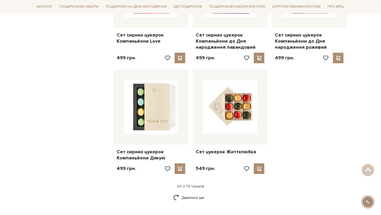
scroll to position [2439, 0]
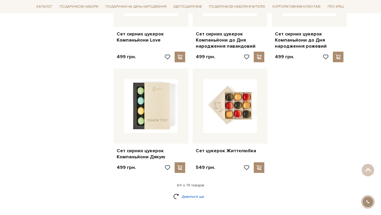
click at [194, 192] on link "Дивитися ще" at bounding box center [190, 196] width 34 height 9
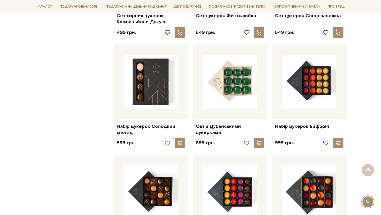
scroll to position [2566, 0]
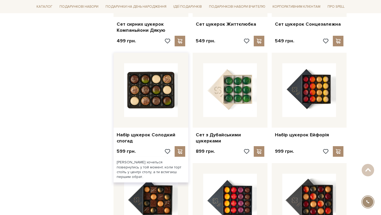
click at [147, 74] on img at bounding box center [151, 90] width 54 height 54
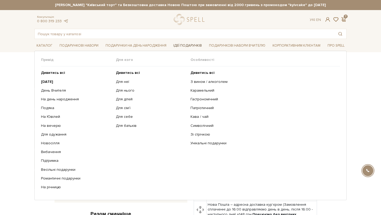
click at [189, 49] on link "Ідеї подарунків" at bounding box center [187, 46] width 33 height 8
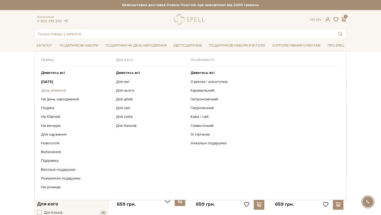
click at [62, 90] on link "День Вчителя" at bounding box center [76, 90] width 71 height 5
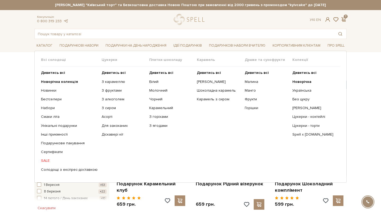
click at [47, 156] on ul "Дивитись всі Новорічна колекція Новинки Бестселери Набори SALE" at bounding box center [71, 120] width 61 height 109
click at [47, 159] on link "SALE" at bounding box center [69, 160] width 57 height 5
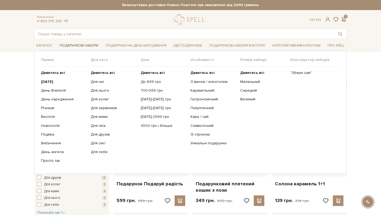
click at [75, 43] on link "Подарункові набори" at bounding box center [78, 46] width 43 height 8
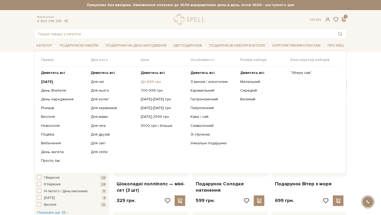
click at [150, 79] on link "До 699 грн" at bounding box center [164, 81] width 46 height 5
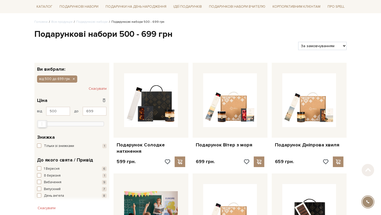
scroll to position [57, 0]
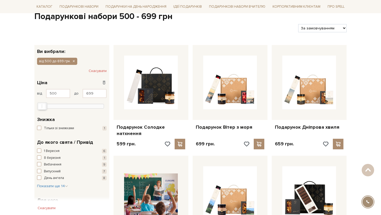
click at [309, 32] on select "За замовчуванням За Ціною (зростання) За Ціною (зменшення) Новинки За популярні…" at bounding box center [322, 28] width 48 height 8
select select "https://spellchocolate.com/our-productions/podarunkovi-box/500-699?sort=p.price…"
click at [298, 24] on select "За замовчуванням За Ціною (зростання) За Ціною (зменшення) Новинки За популярні…" at bounding box center [322, 28] width 48 height 8
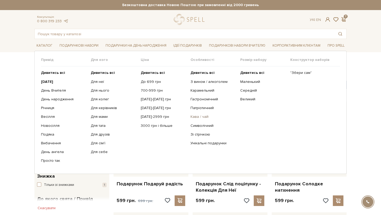
click at [199, 119] on link "Кава / чай" at bounding box center [214, 116] width 46 height 5
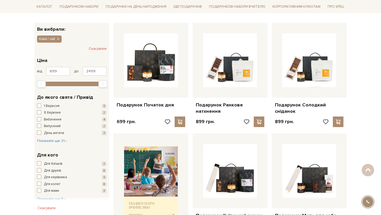
scroll to position [77, 0]
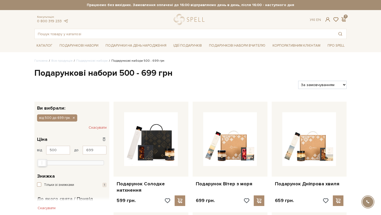
click at [324, 88] on select "За замовчуванням За Ціною (зростання) За Ціною (зменшення) Новинки За популярні…" at bounding box center [322, 85] width 48 height 8
select select "https://spellchocolate.com/our-productions/podarunkovi-box/500-699?sort=p.price…"
click at [298, 81] on select "За замовчуванням За Ціною (зростання) За Ціною (зменшення) Новинки За популярні…" at bounding box center [322, 85] width 48 height 8
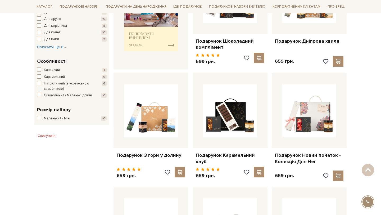
scroll to position [254, 0]
